Goal: Find specific page/section: Find specific page/section

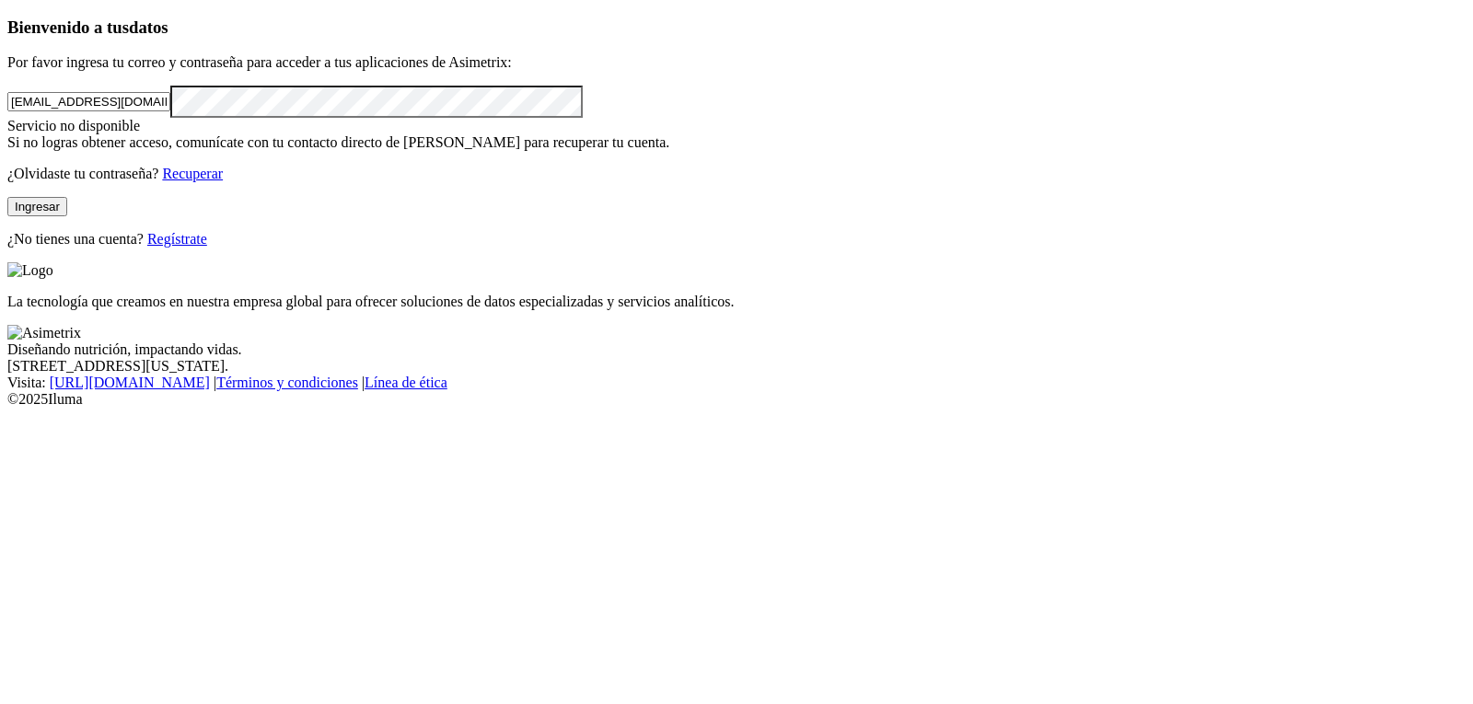
click at [67, 216] on button "Ingresar" at bounding box center [37, 206] width 60 height 19
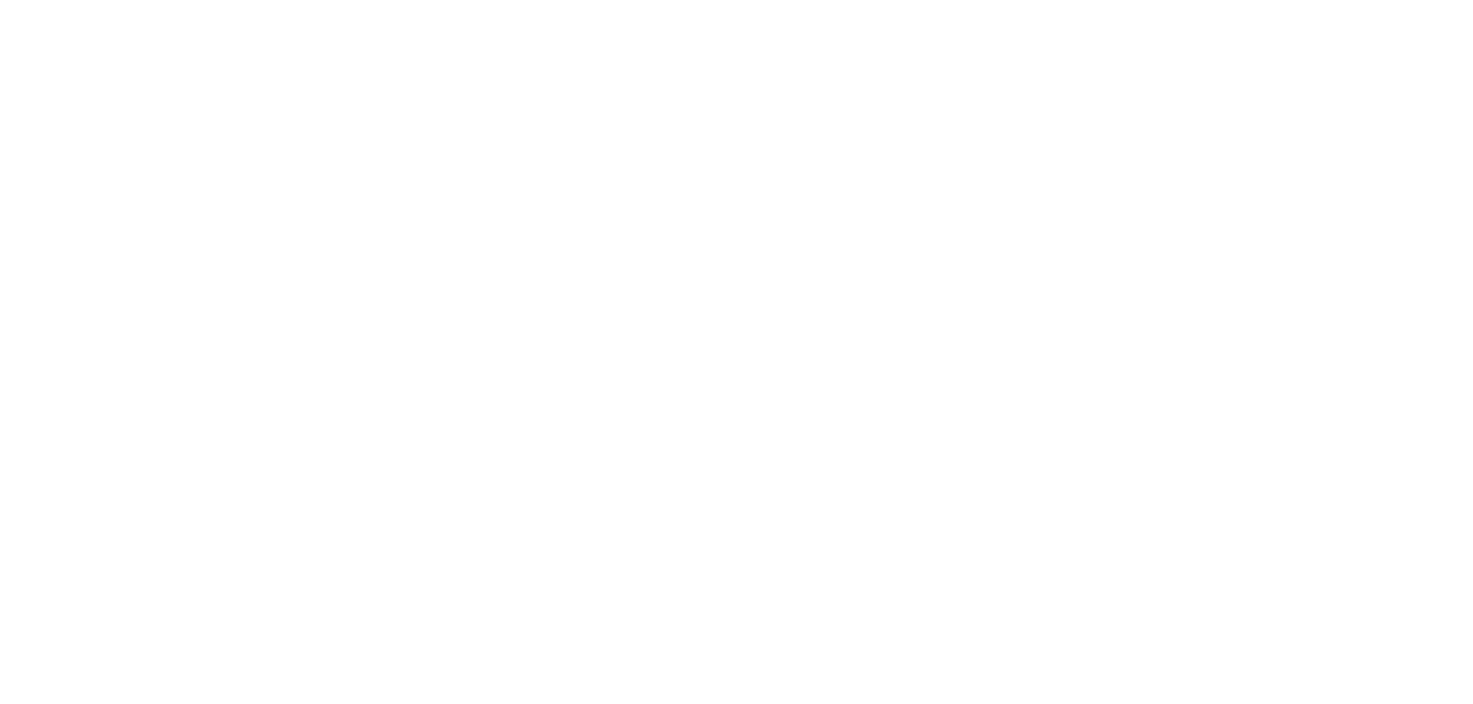
click at [41, 347] on icon at bounding box center [35, 375] width 57 height 57
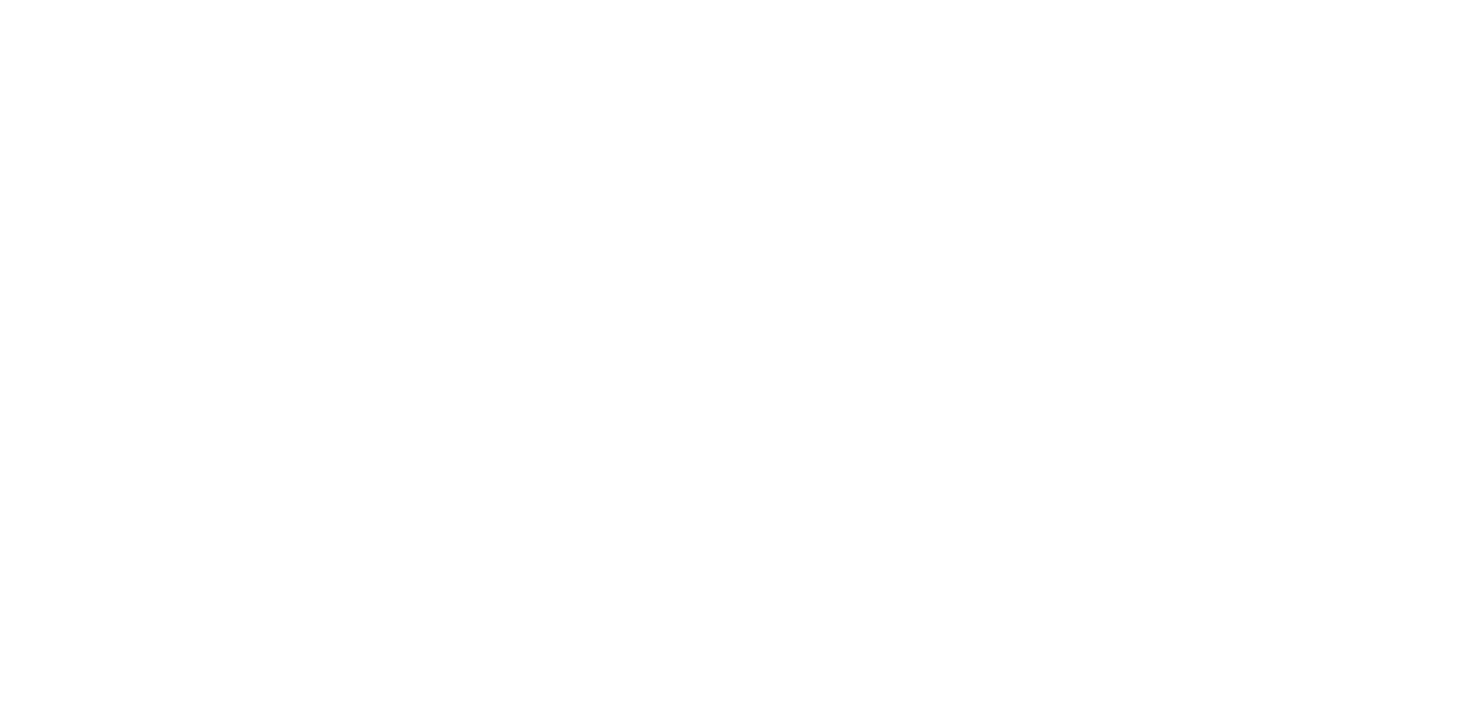
click at [35, 347] on icon at bounding box center [35, 375] width 57 height 57
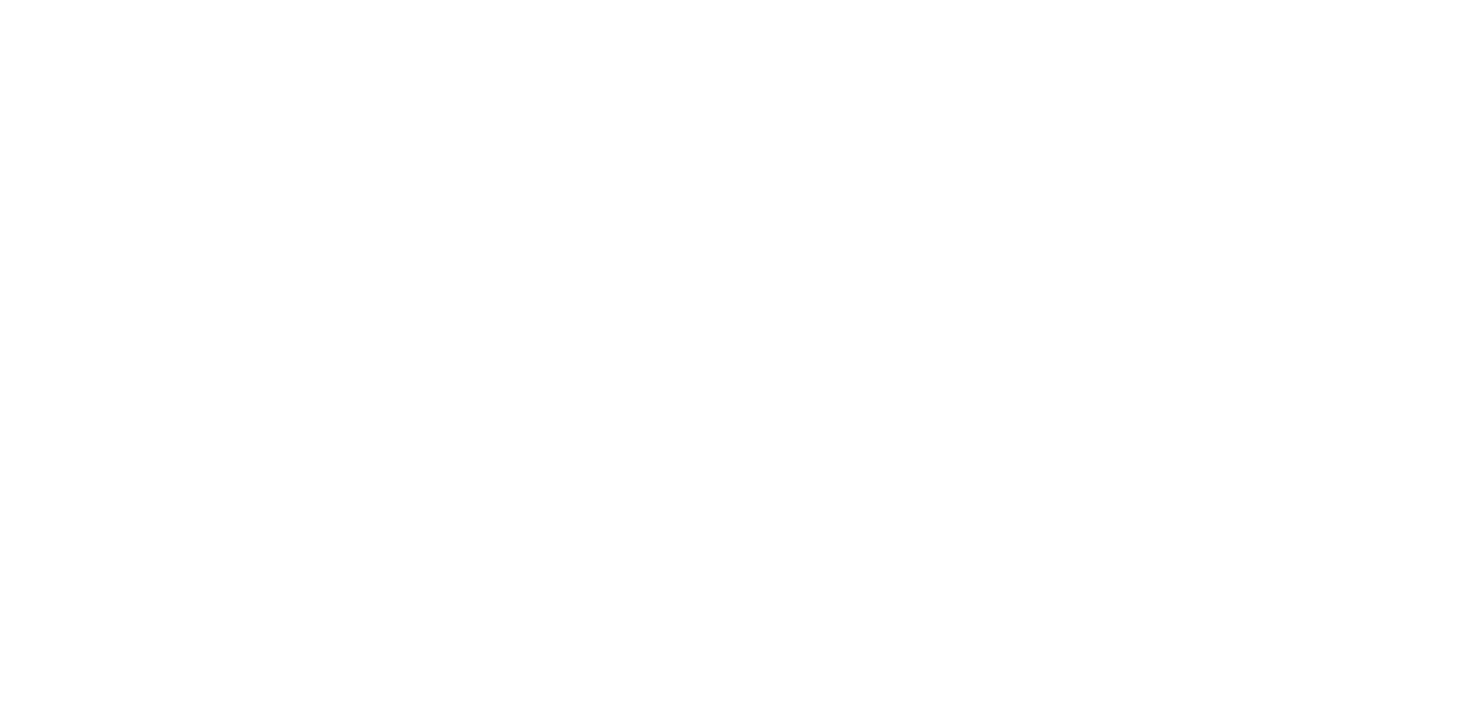
click at [29, 30] on icon at bounding box center [35, 375] width 57 height 737
click at [54, 36] on icon at bounding box center [35, 375] width 57 height 737
click at [41, 26] on icon at bounding box center [35, 375] width 57 height 737
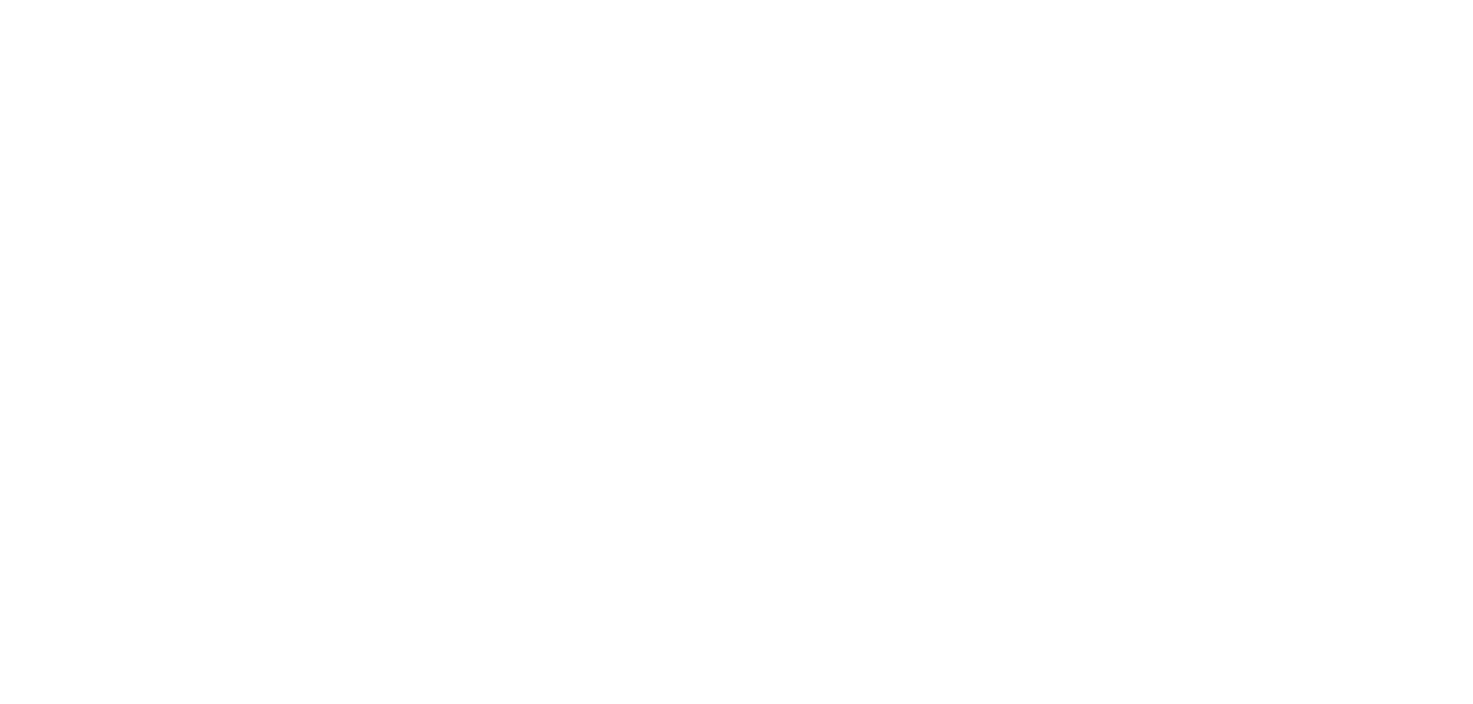
click at [45, 26] on icon at bounding box center [35, 375] width 57 height 737
